Goal: Book appointment/travel/reservation

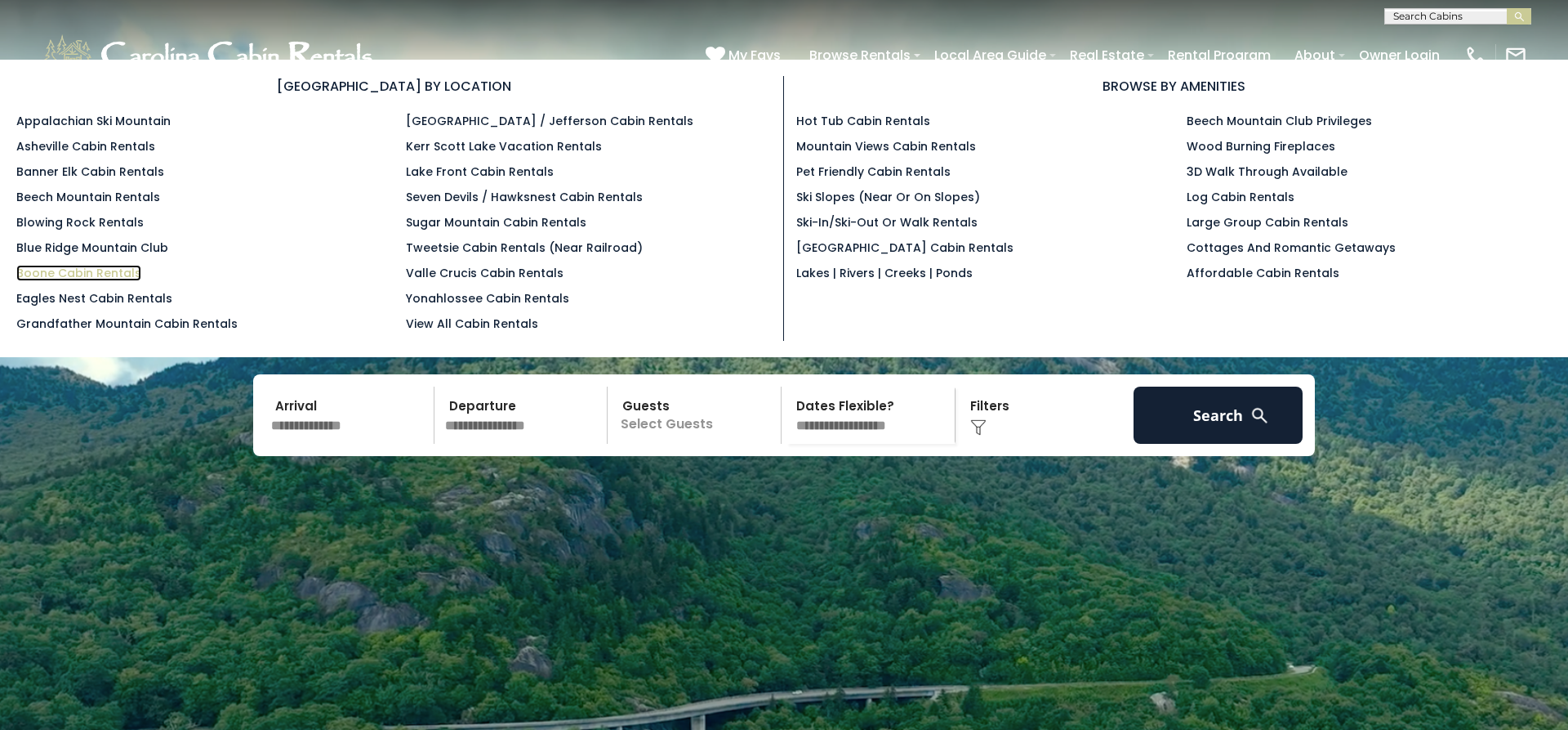
click at [40, 281] on link "Boone Cabin Rentals" at bounding box center [78, 272] width 125 height 16
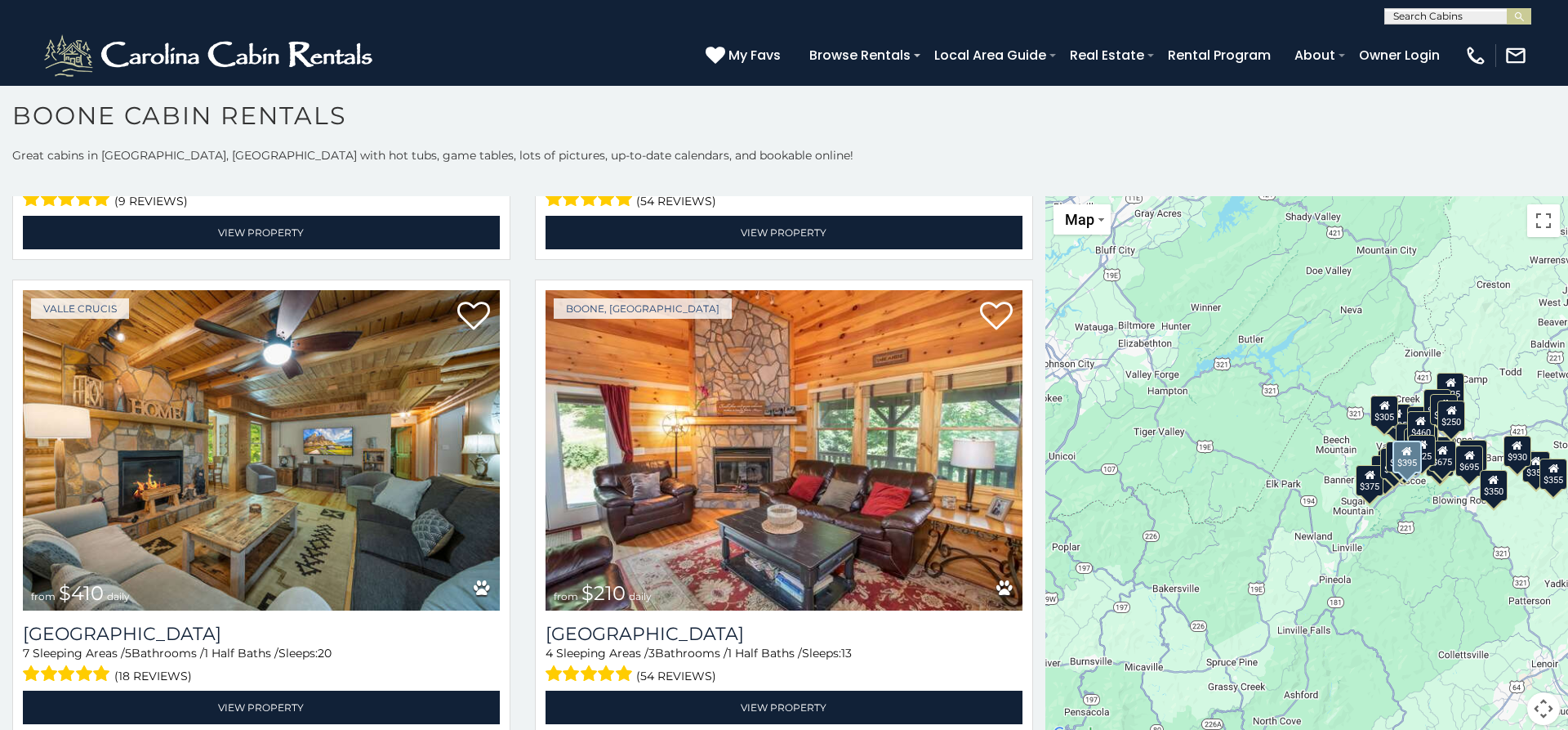
scroll to position [6265, 0]
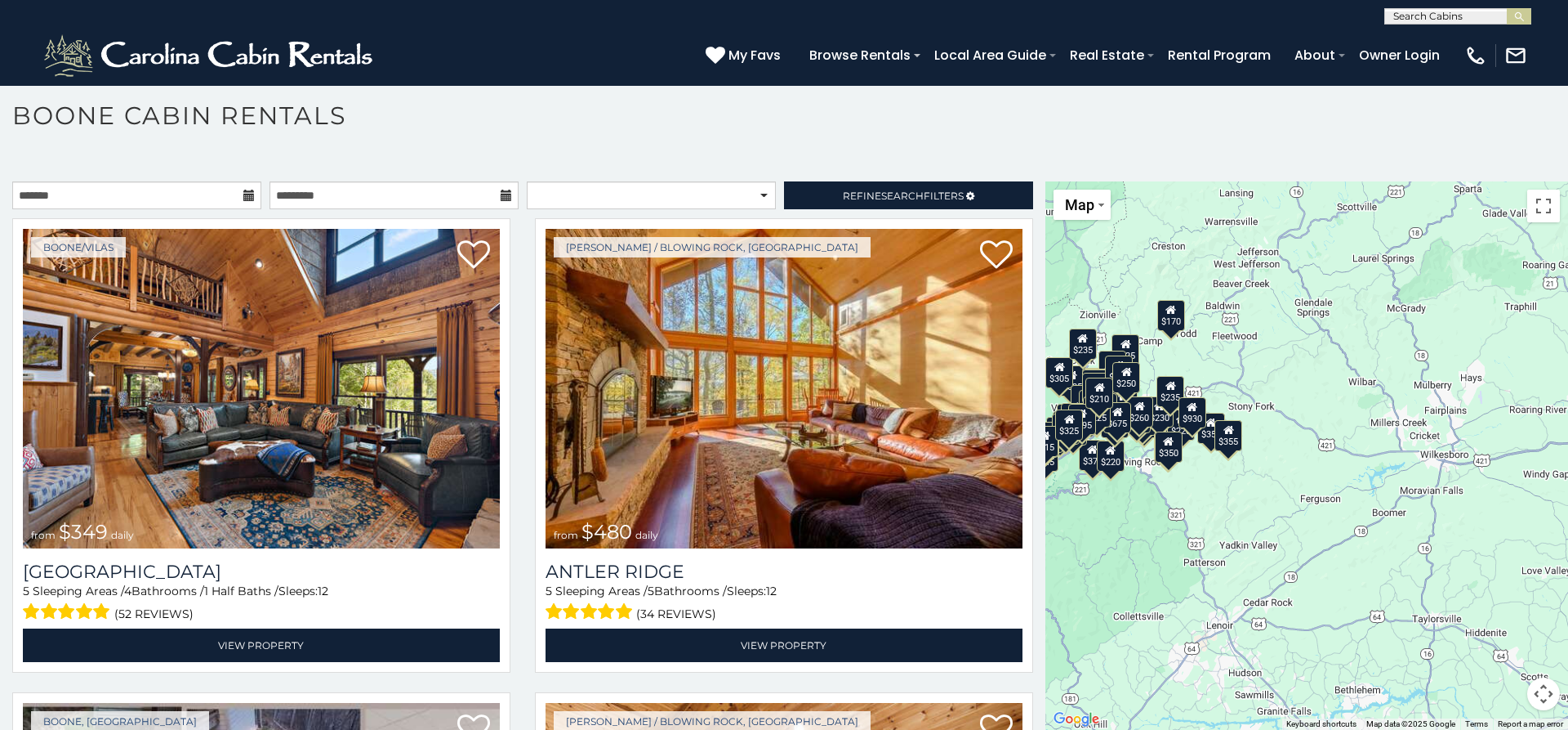
drag, startPoint x: 1451, startPoint y: 458, endPoint x: 1103, endPoint y: 433, distance: 348.9
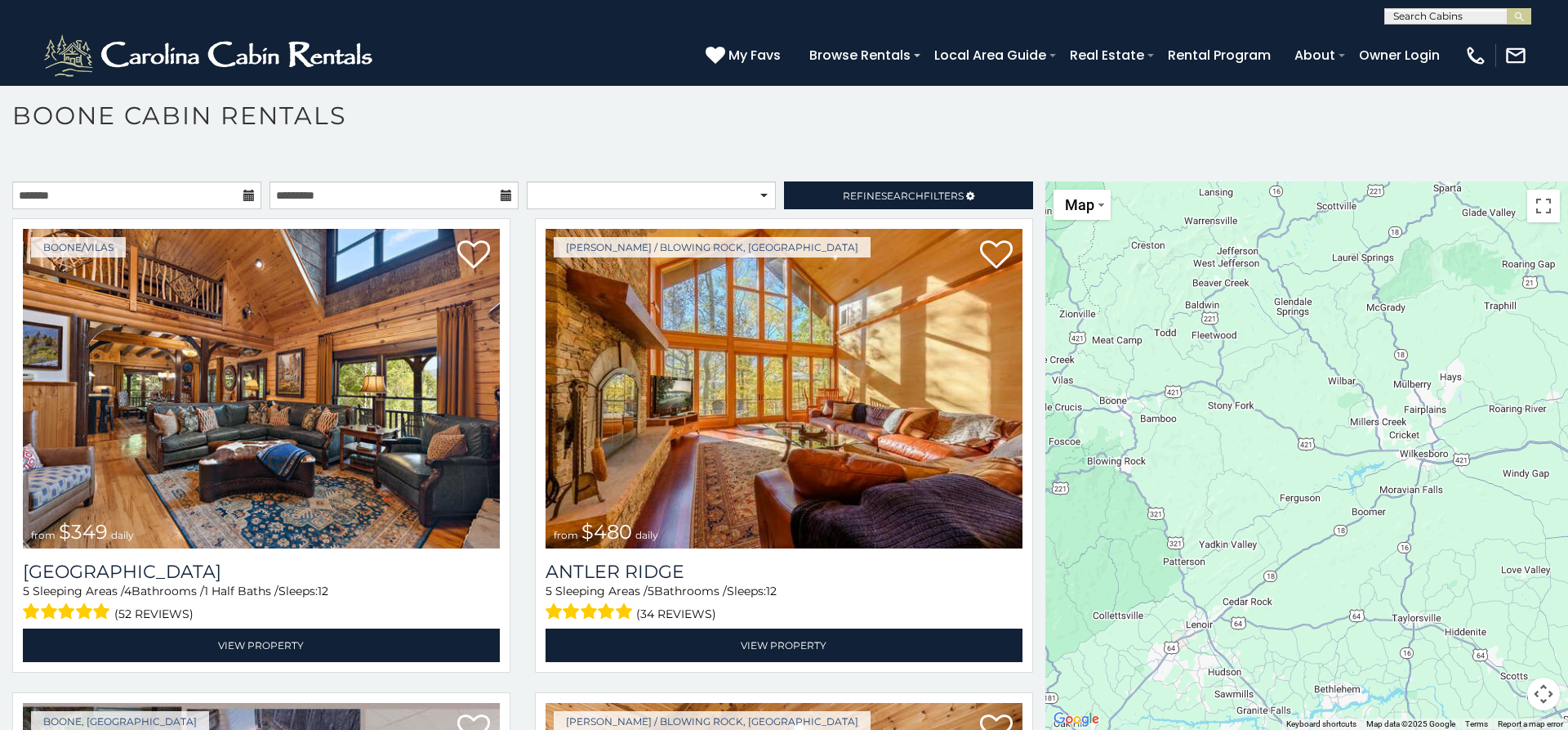
click at [1279, 530] on div at bounding box center [1305, 455] width 522 height 548
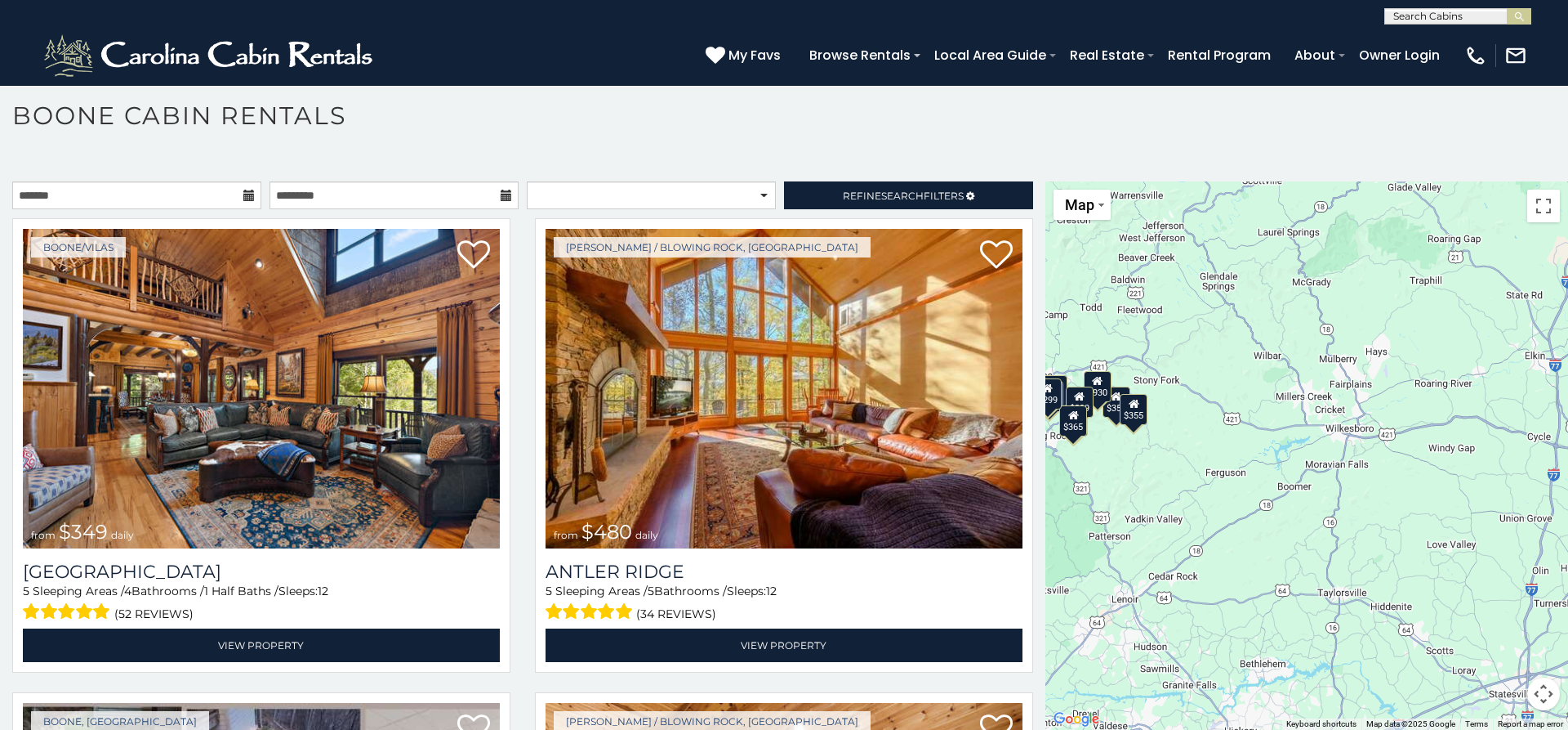
drag, startPoint x: 1416, startPoint y: 550, endPoint x: 1332, endPoint y: 515, distance: 91.0
click at [1332, 515] on div "$349 $480 $525 $315 $355 $675 $635 $930 $400 $451 $400 $485 $460 $395 $255 $565…" at bounding box center [1305, 455] width 522 height 548
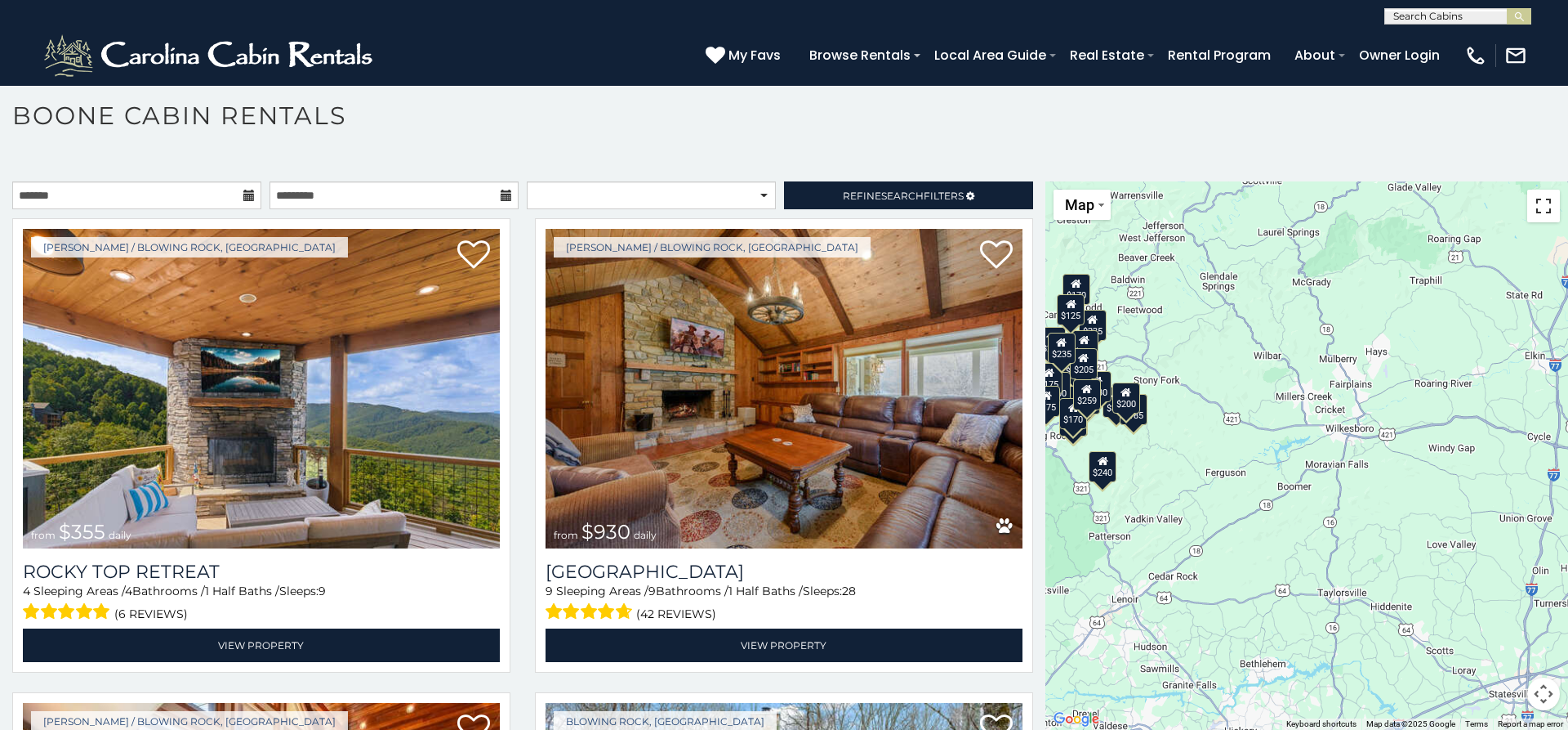
click at [1544, 208] on button "Toggle fullscreen view" at bounding box center [1543, 205] width 33 height 33
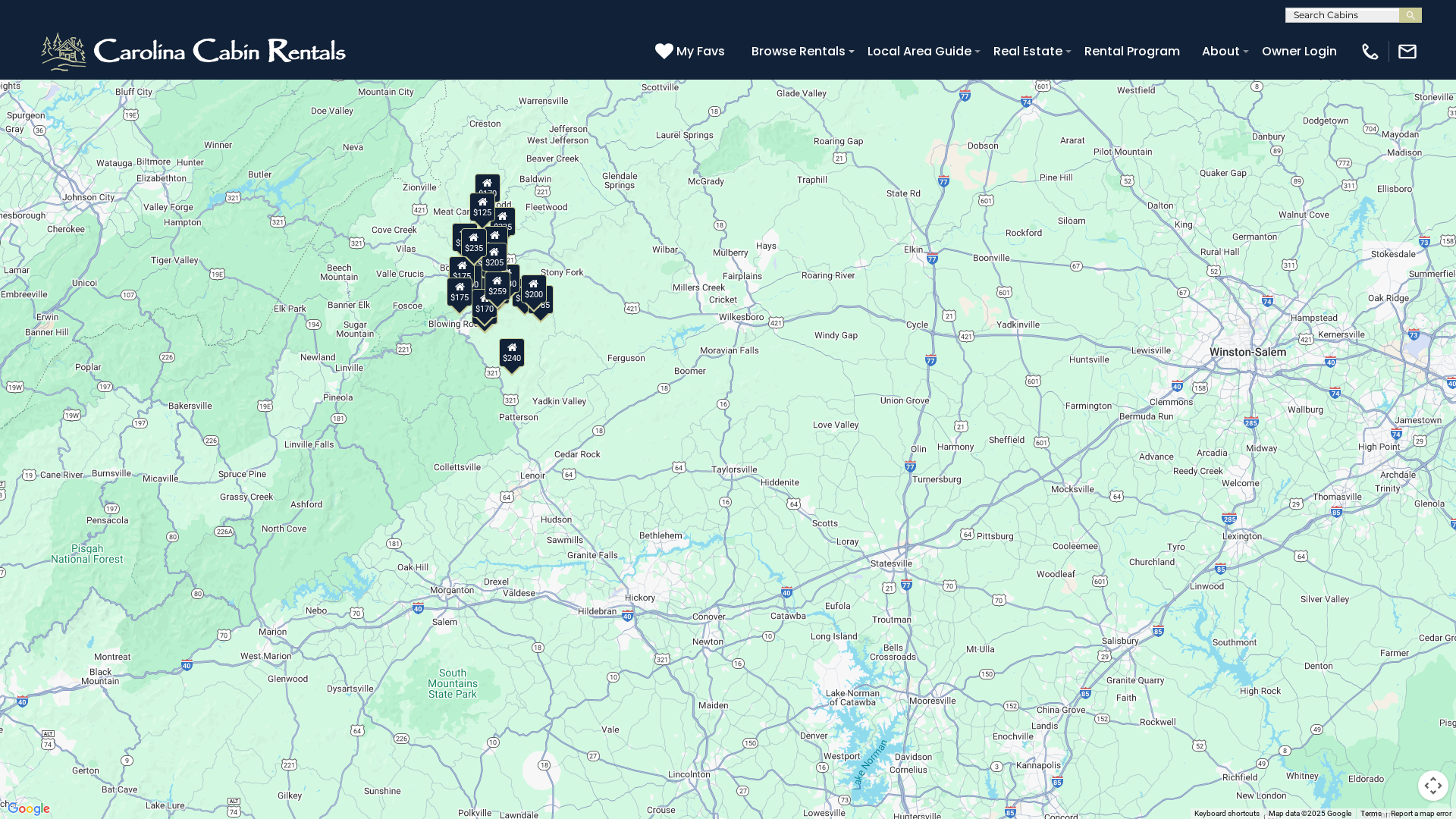
drag, startPoint x: 384, startPoint y: 540, endPoint x: 423, endPoint y: 535, distance: 39.3
click at [360, 479] on div "$355 $930 $350 $380 $355 $695 $299 $365 $299 $185 $226 $170 $220 $325 $230 $235…" at bounding box center [728, 410] width 1456 height 819
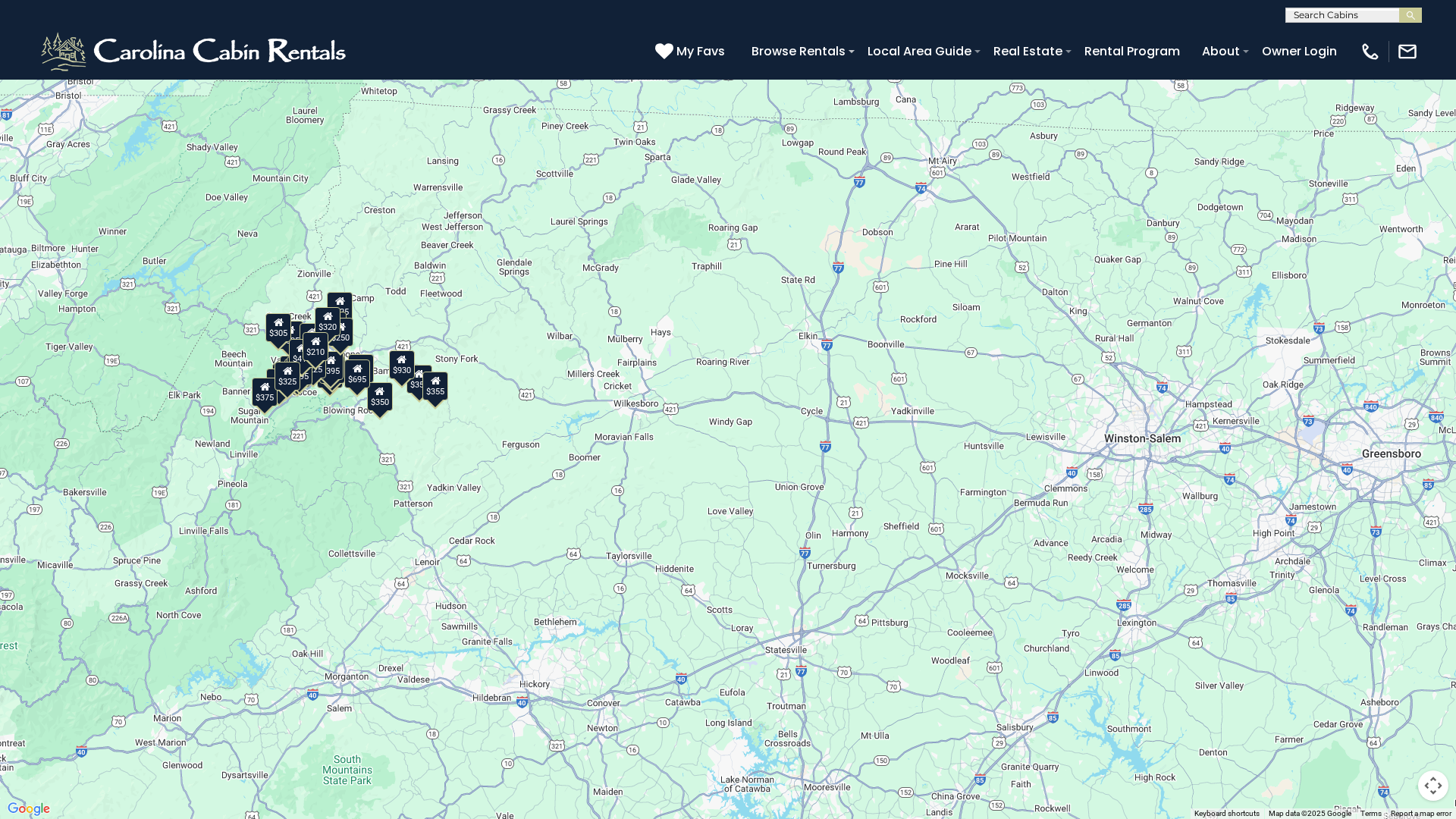
drag, startPoint x: 1332, startPoint y: 170, endPoint x: 1270, endPoint y: 257, distance: 106.8
click at [1270, 257] on div "$349 $480 $525 $315 $355 $675 $635 $930 $400 $451 $330 $400 $485 $460 $395 $255…" at bounding box center [728, 410] width 1456 height 819
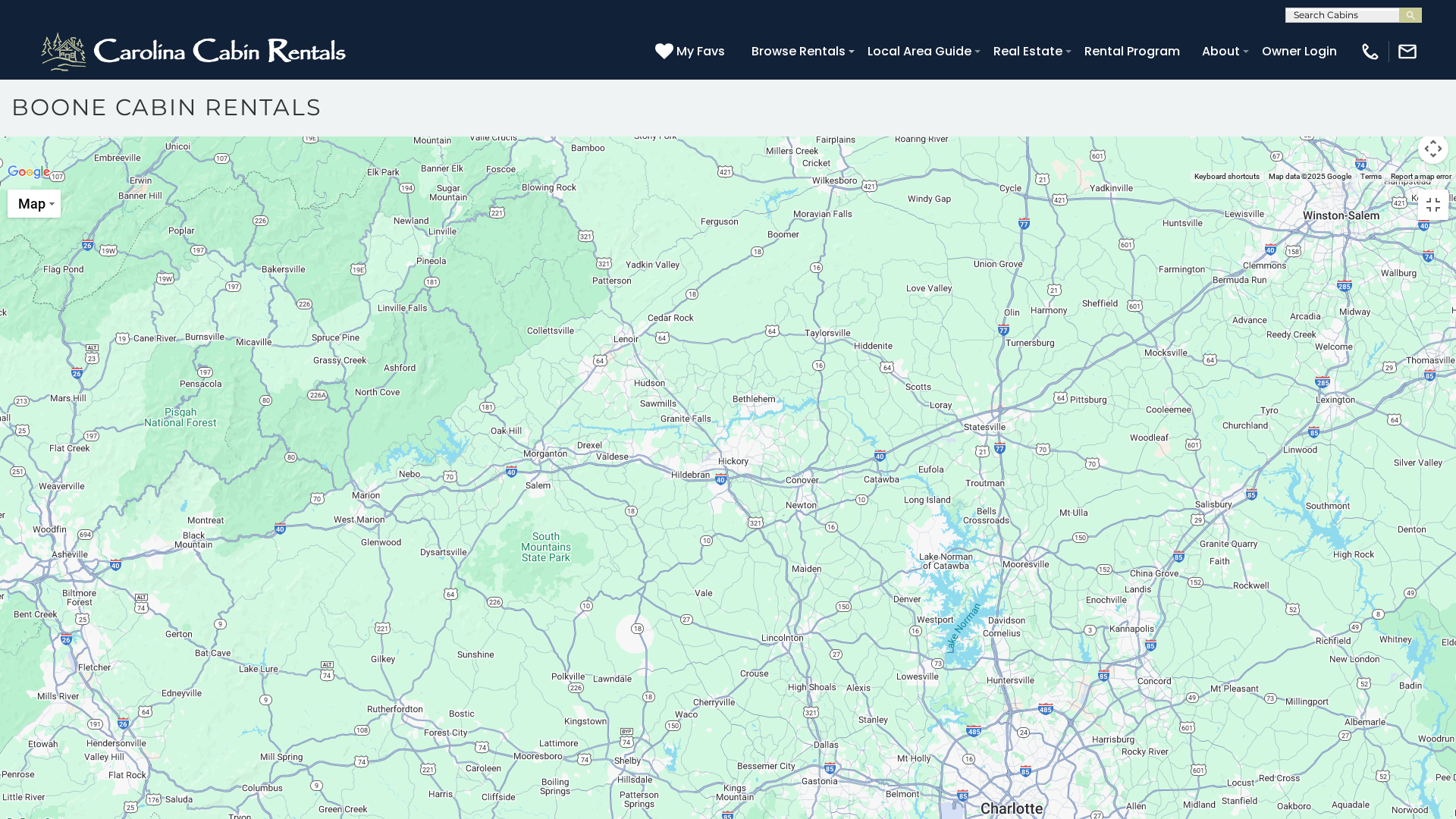
drag, startPoint x: 517, startPoint y: 470, endPoint x: 713, endPoint y: 475, distance: 196.1
click at [713, 182] on div at bounding box center [728, 182] width 1456 height 0
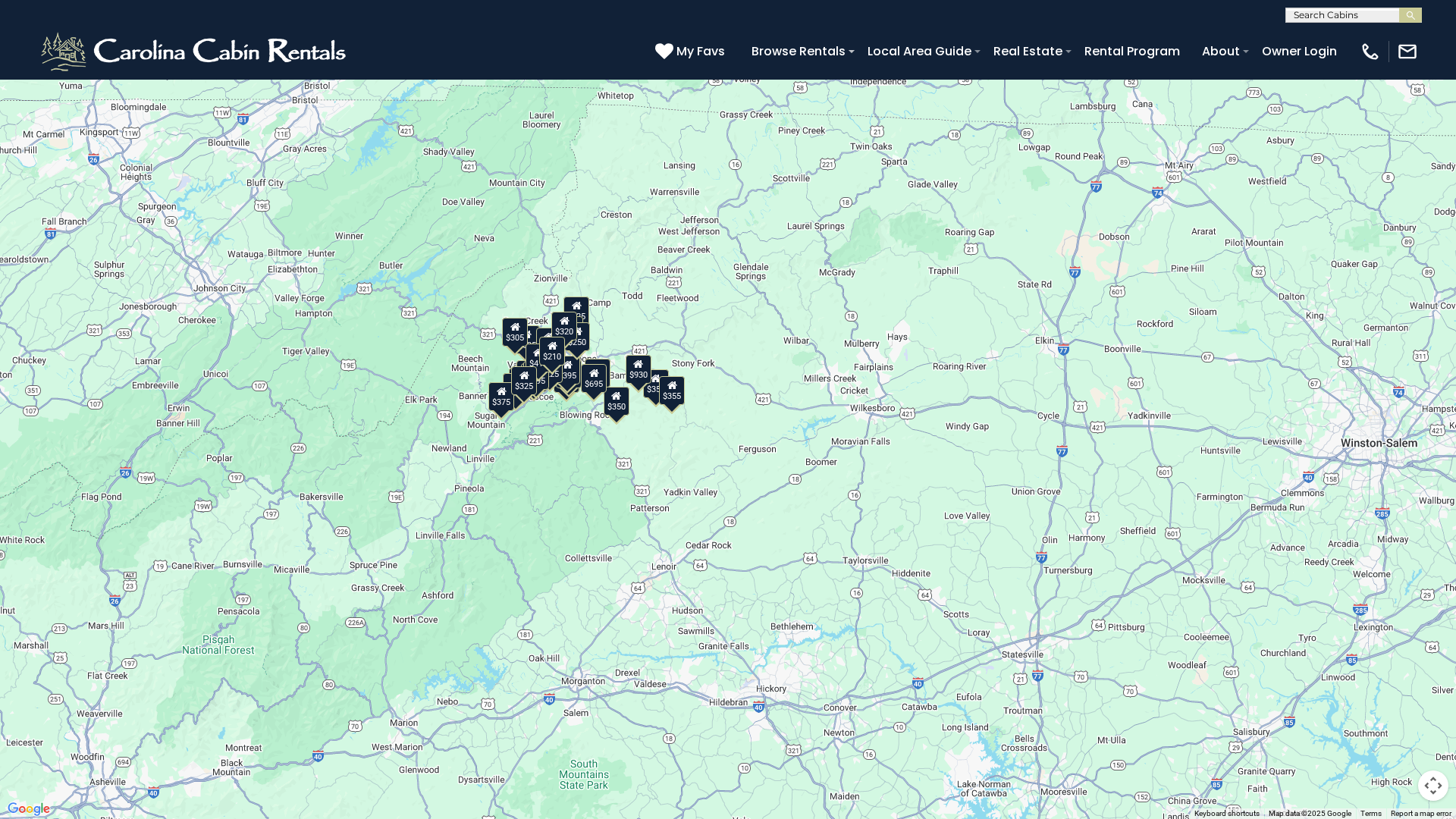
click at [1435, 26] on button "Toggle fullscreen view" at bounding box center [1432, 23] width 30 height 30
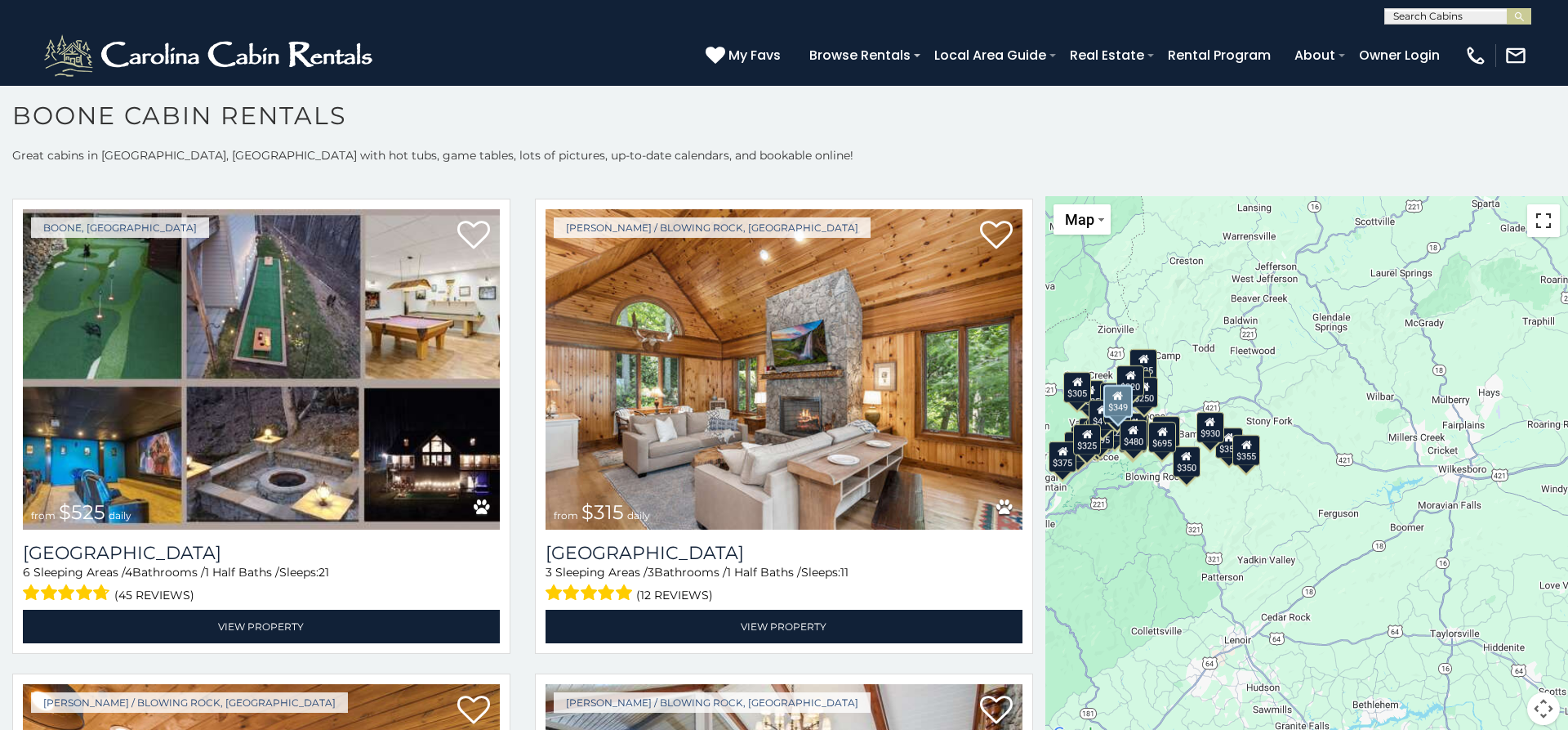
scroll to position [529, 0]
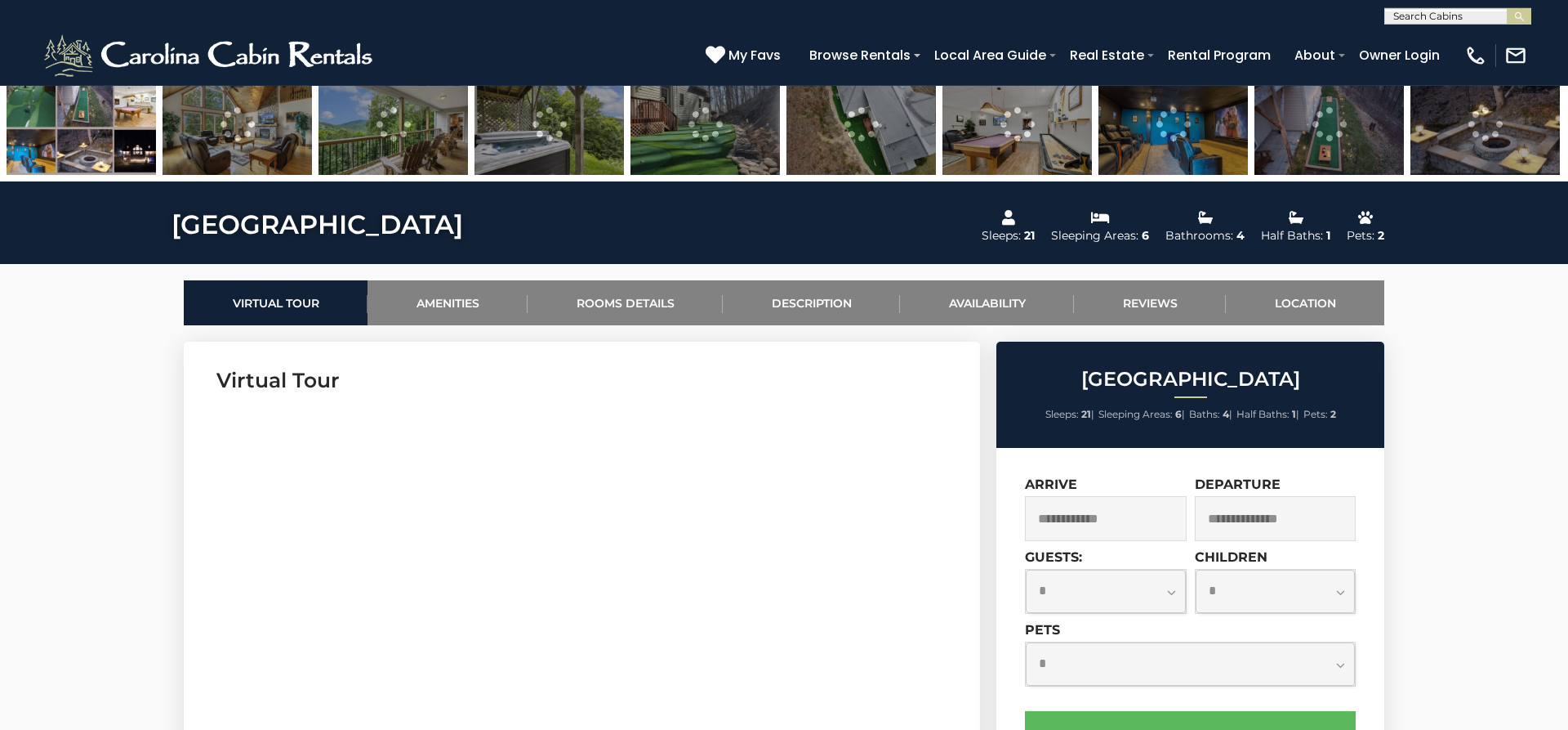
scroll to position [584, 0]
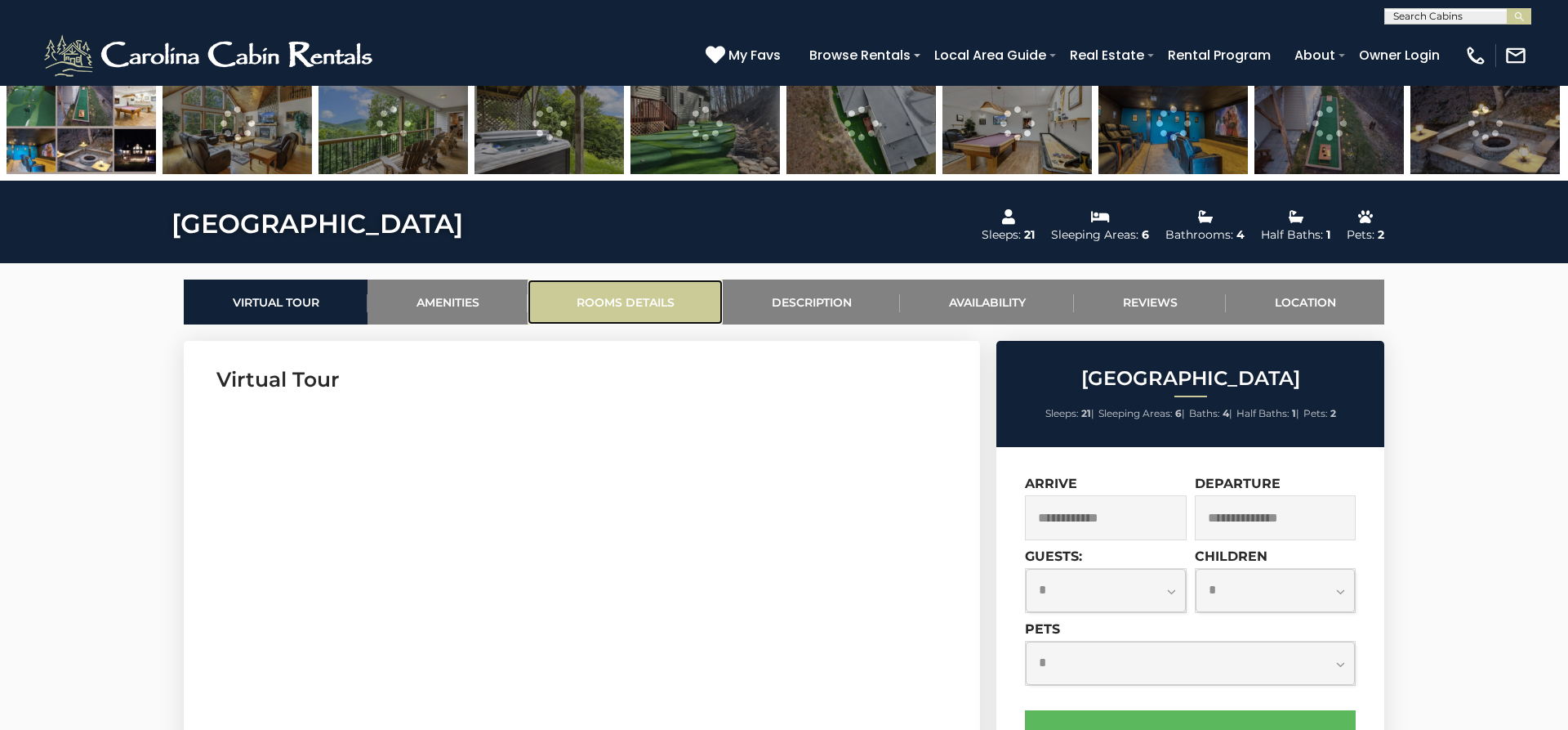
click at [611, 300] on link "Rooms Details" at bounding box center [625, 302] width 195 height 45
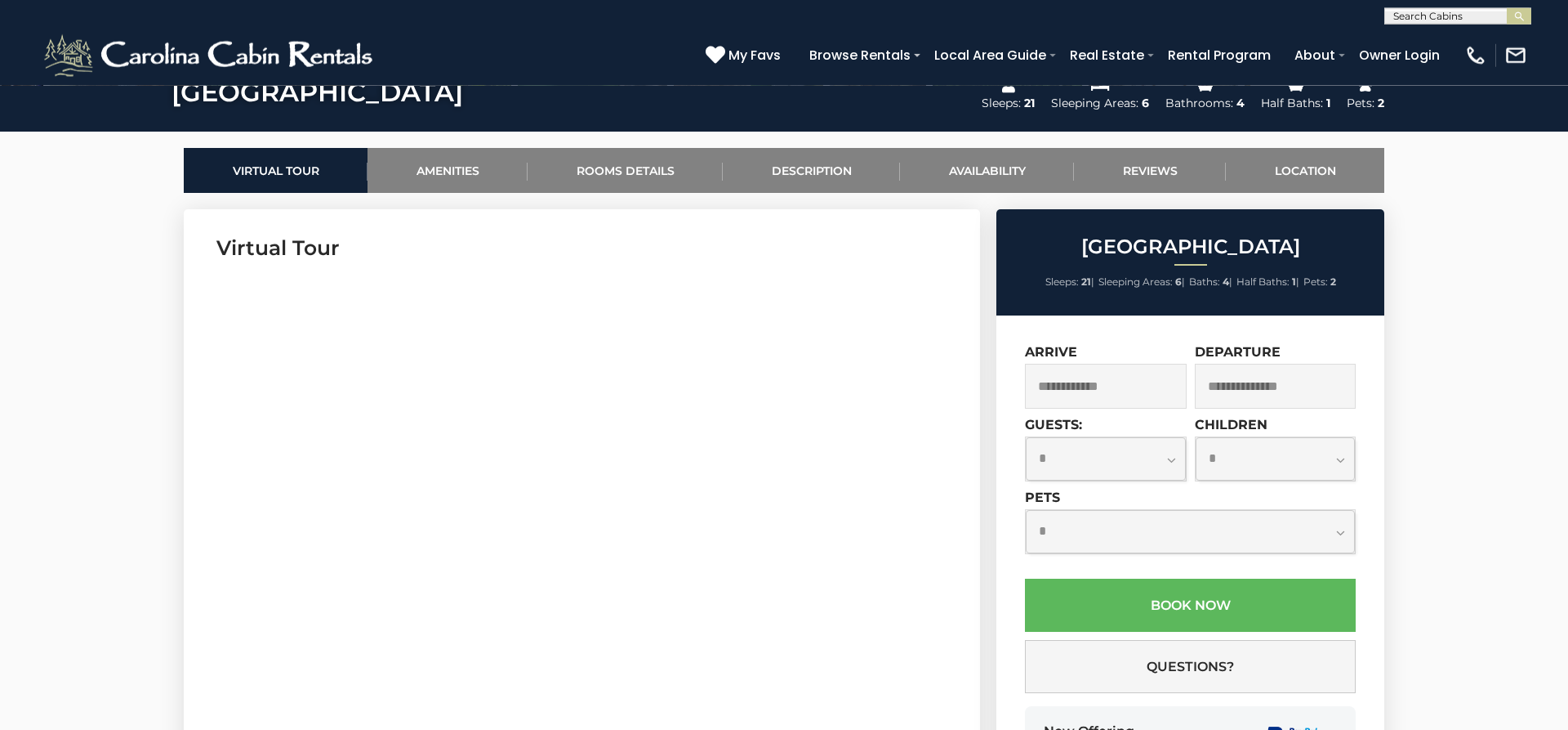
scroll to position [668, 0]
